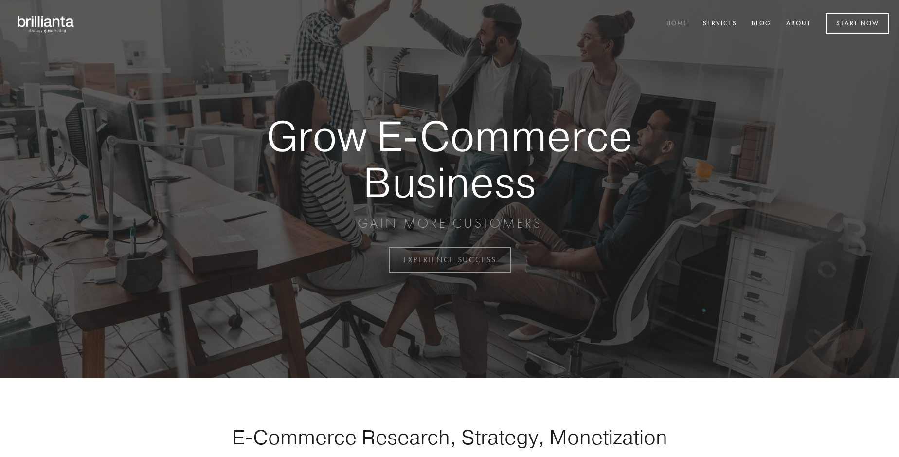
scroll to position [2549, 0]
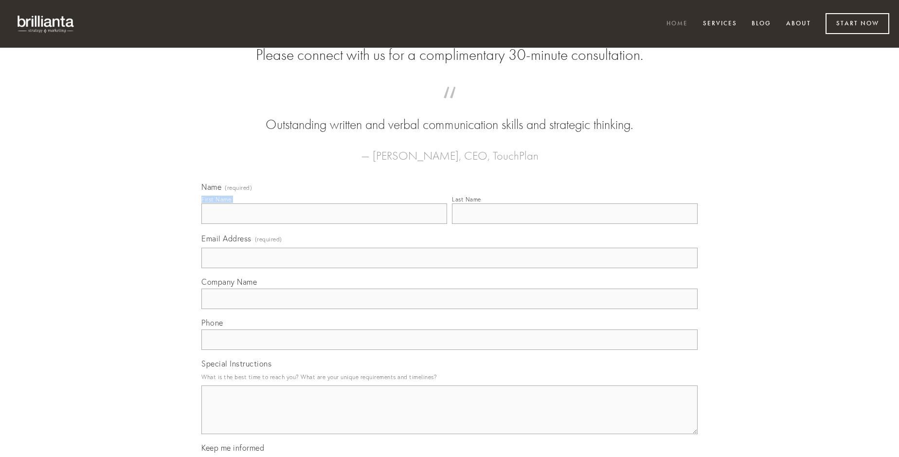
type input "[PERSON_NAME]"
click at [574, 224] on input "Last Name" at bounding box center [575, 213] width 246 height 20
type input "[PERSON_NAME]"
click at [449, 268] on input "Email Address (required)" at bounding box center [449, 258] width 496 height 20
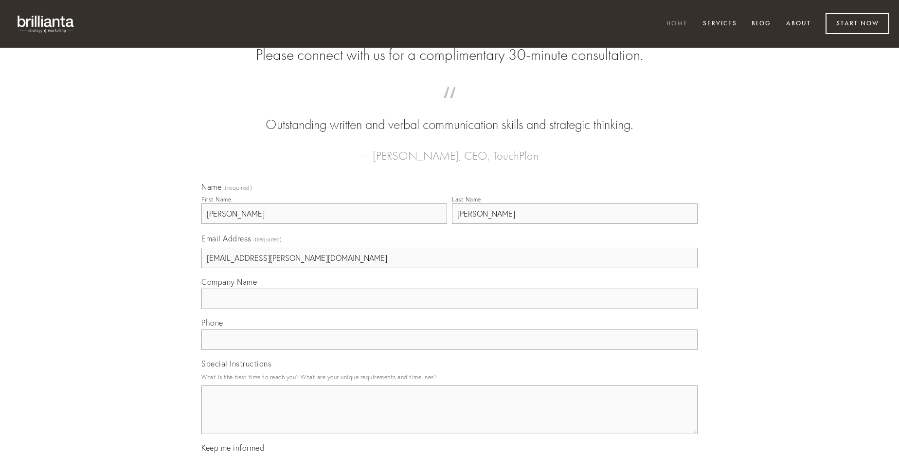
type input "[EMAIL_ADDRESS][PERSON_NAME][DOMAIN_NAME]"
click at [449, 309] on input "Company Name" at bounding box center [449, 298] width 496 height 20
type input "nostrum"
click at [449, 350] on input "text" at bounding box center [449, 339] width 496 height 20
click at [449, 418] on textarea "Special Instructions" at bounding box center [449, 409] width 496 height 49
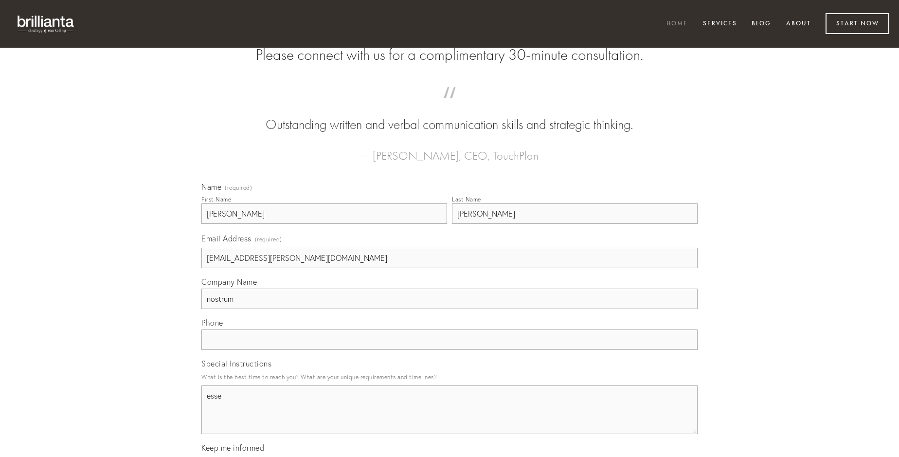
type textarea "esse"
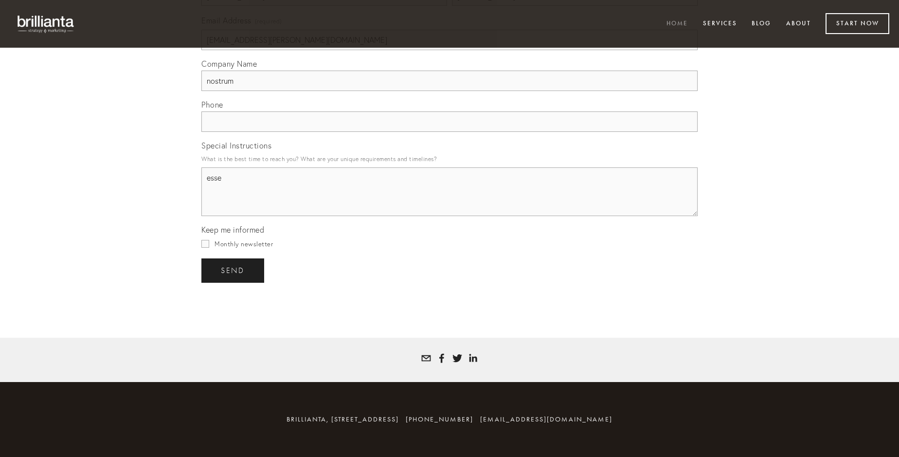
click at [233, 270] on span "send" at bounding box center [233, 270] width 24 height 9
